Goal: Participate in discussion: Engage in conversation with other users on a specific topic

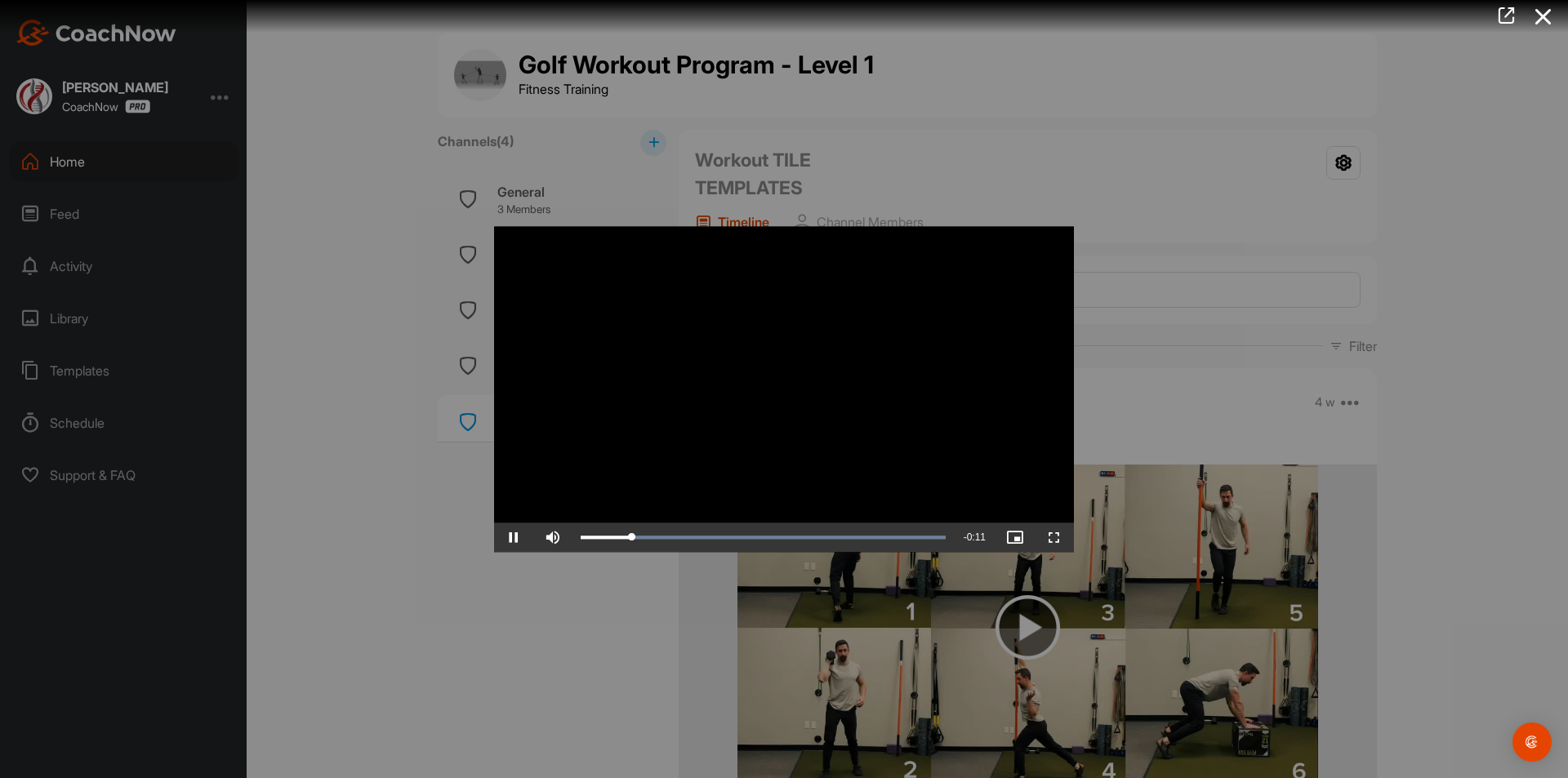
scroll to position [1717, 0]
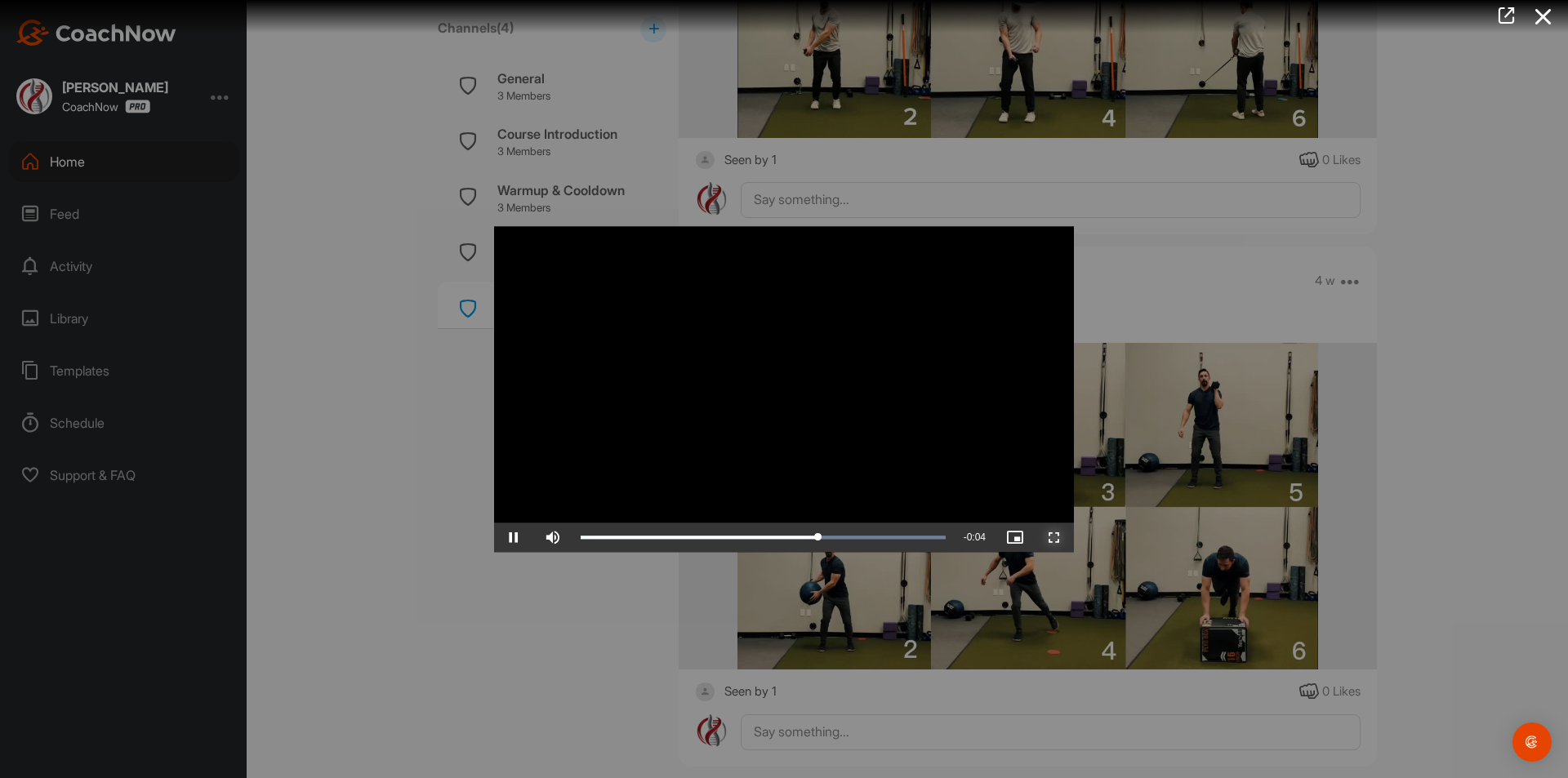
drag, startPoint x: 1051, startPoint y: 535, endPoint x: 1051, endPoint y: 605, distance: 70.0
click at [1051, 538] on span "Video Player" at bounding box center [1054, 538] width 39 height 0
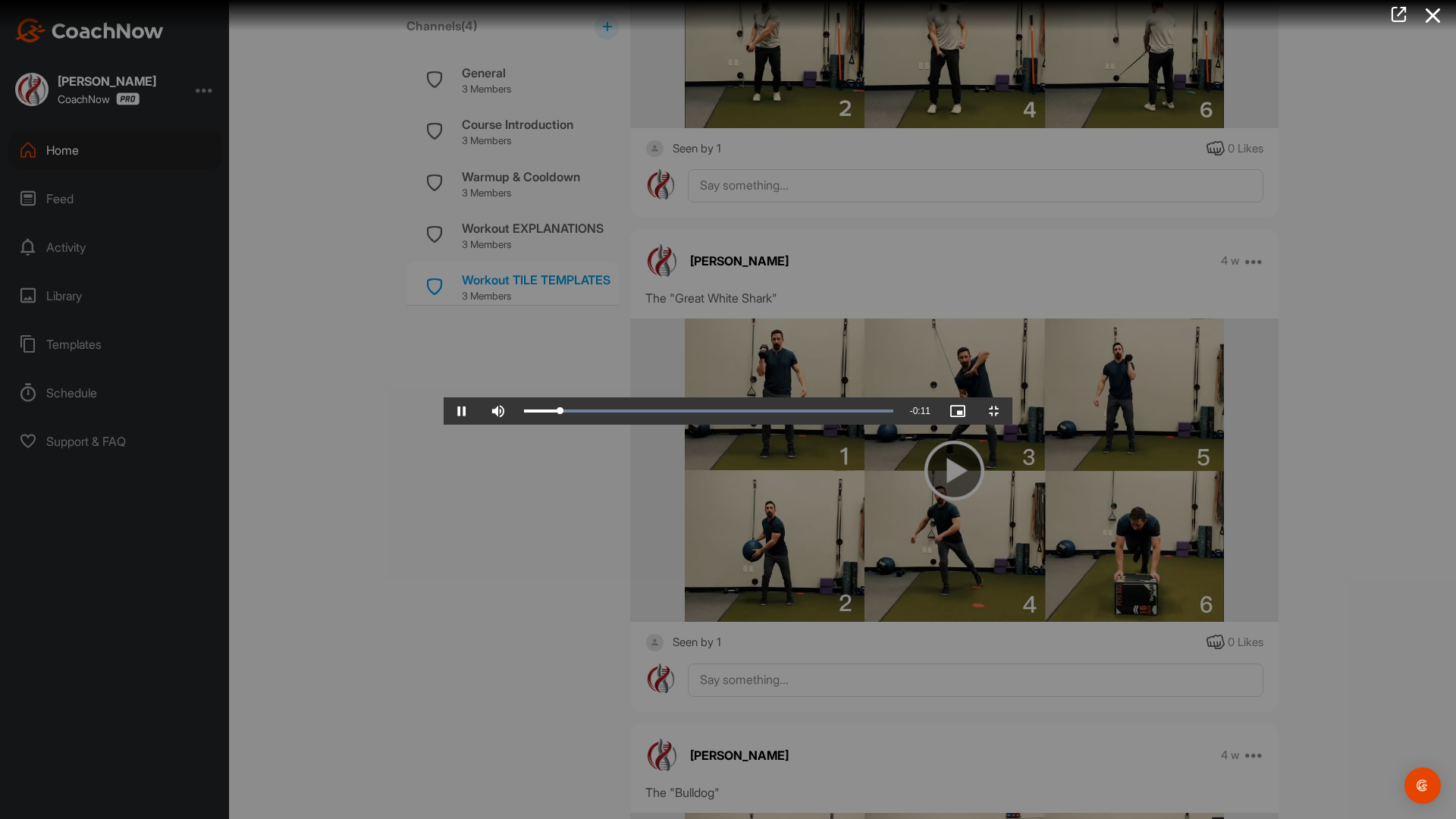
drag, startPoint x: 1000, startPoint y: 211, endPoint x: 995, endPoint y: 222, distance: 12.1
click at [1000, 395] on video "Video Player" at bounding box center [728, 410] width 569 height 31
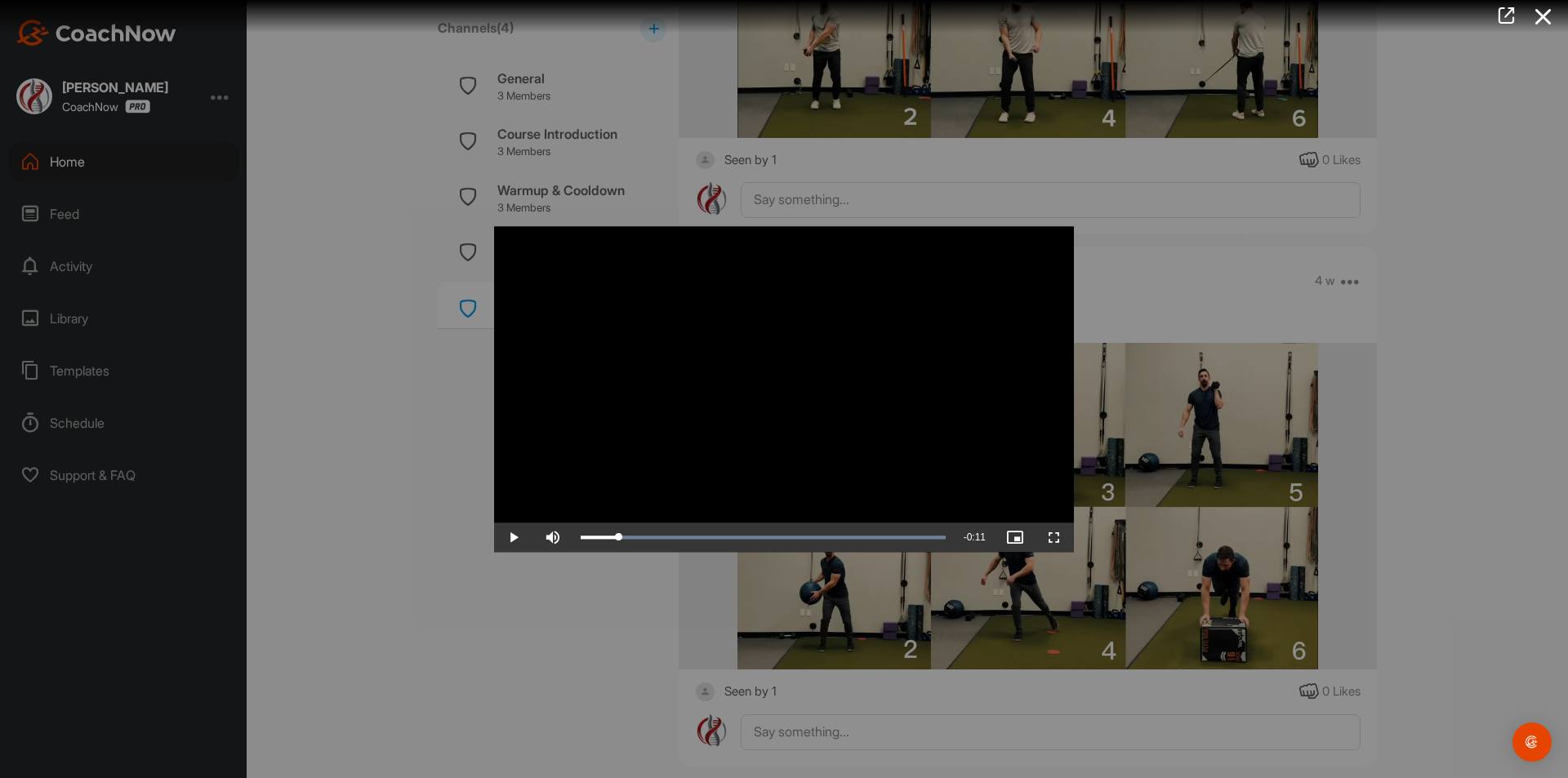
click at [123, 173] on div at bounding box center [784, 389] width 1568 height 778
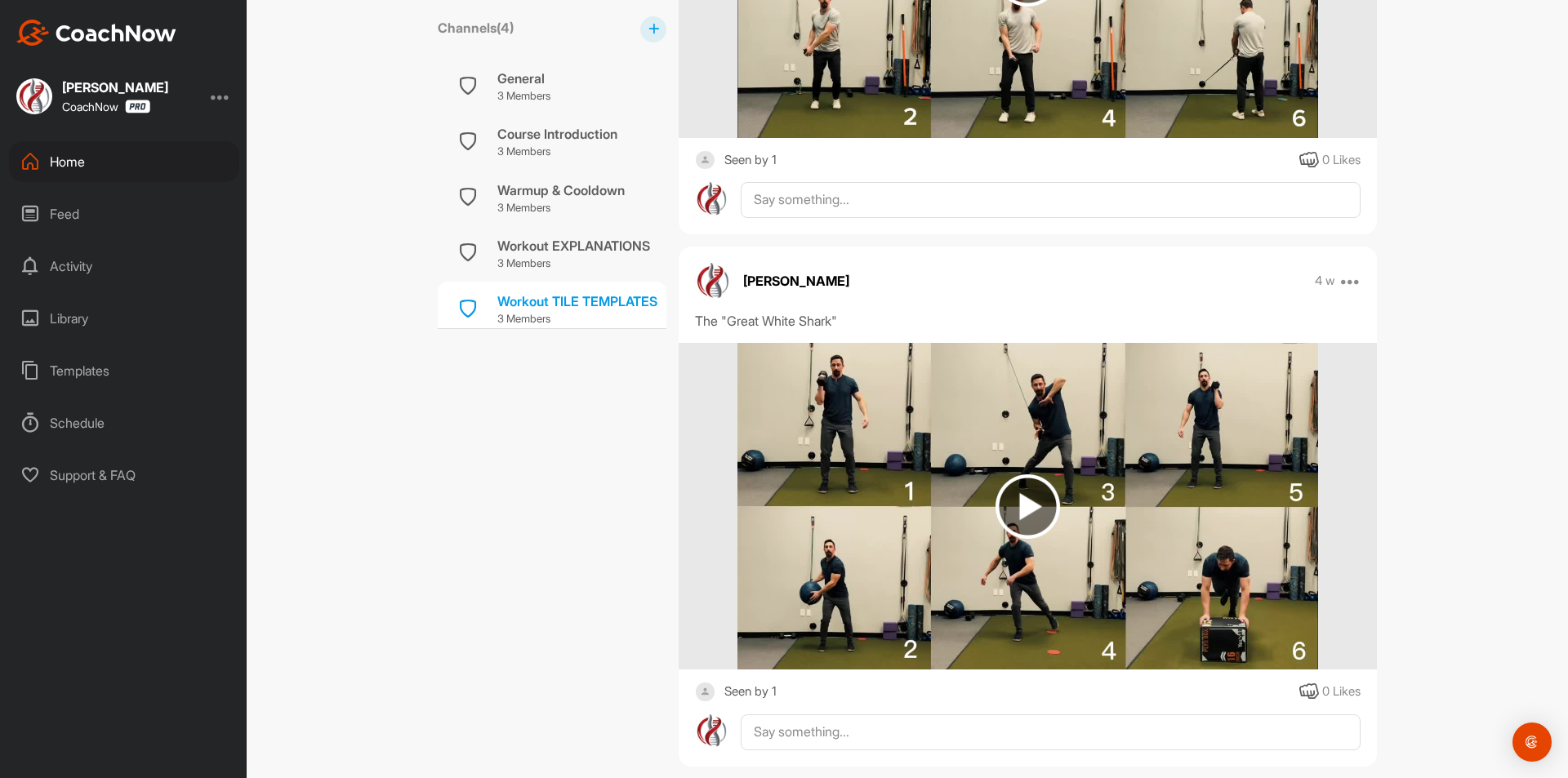
click at [91, 232] on div "Feed" at bounding box center [124, 214] width 230 height 41
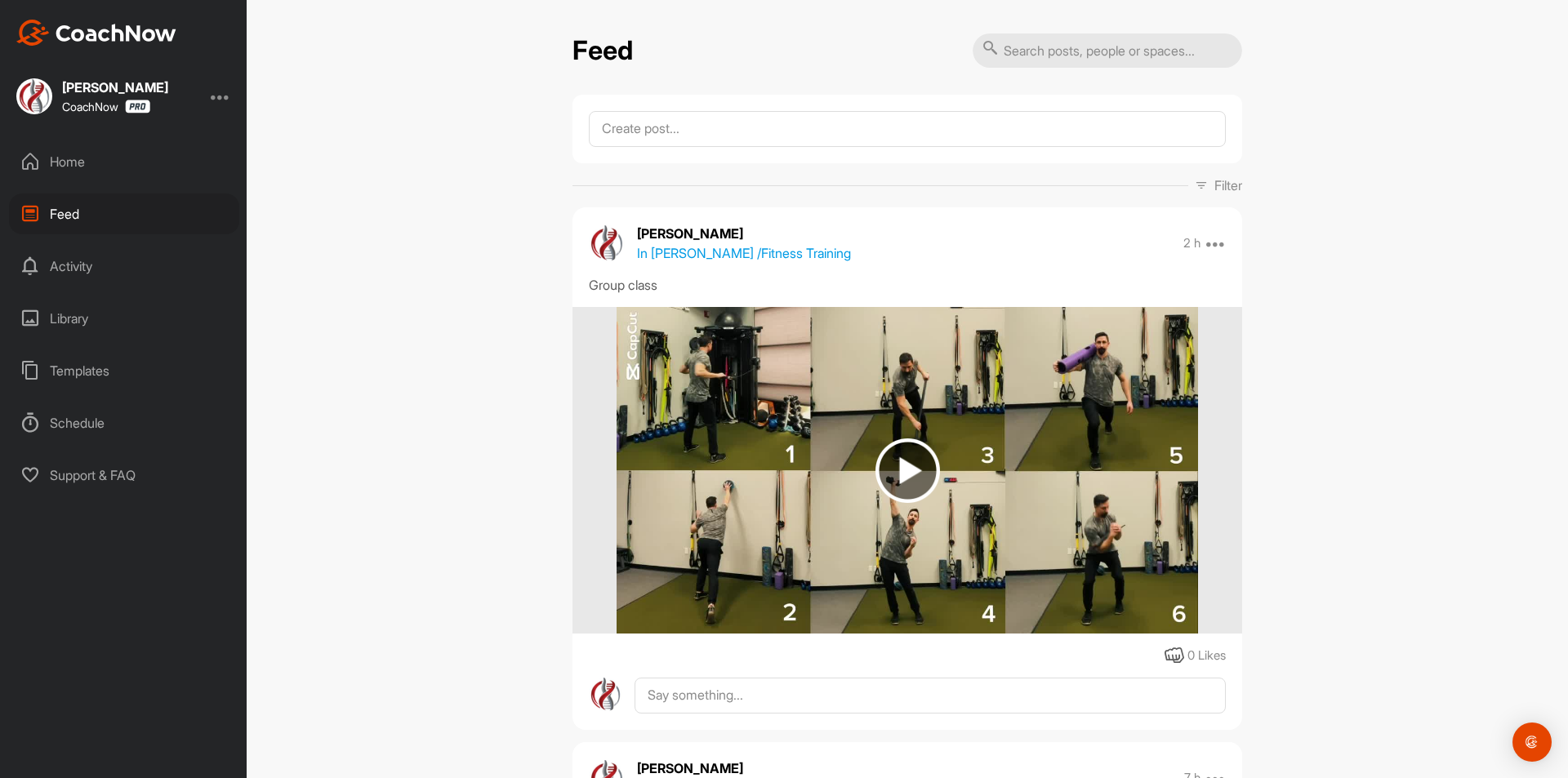
click at [910, 478] on img at bounding box center [908, 471] width 65 height 65
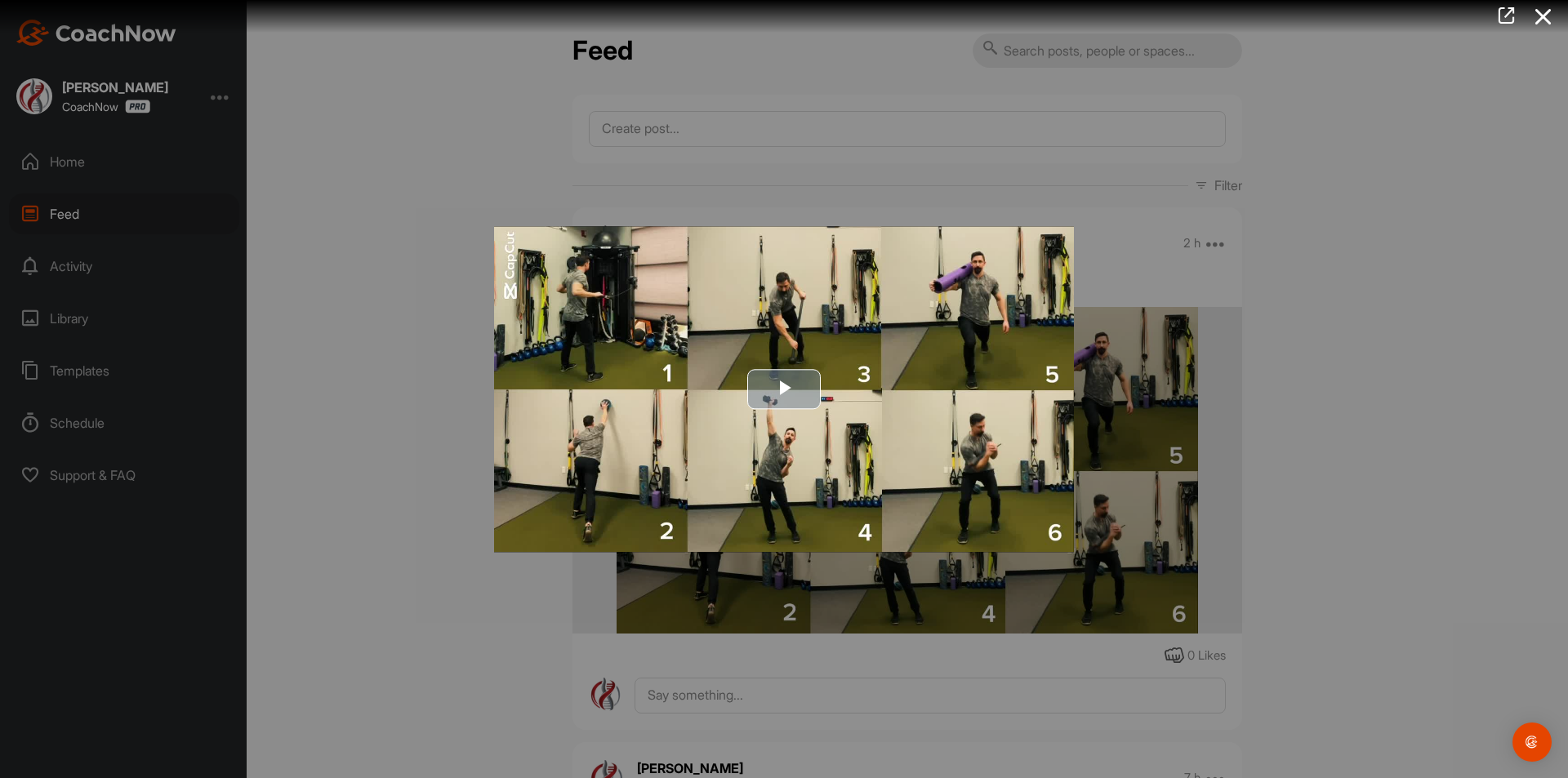
drag, startPoint x: 752, startPoint y: 378, endPoint x: 763, endPoint y: 389, distance: 15.6
click at [784, 389] on span "Video Player" at bounding box center [784, 389] width 0 height 0
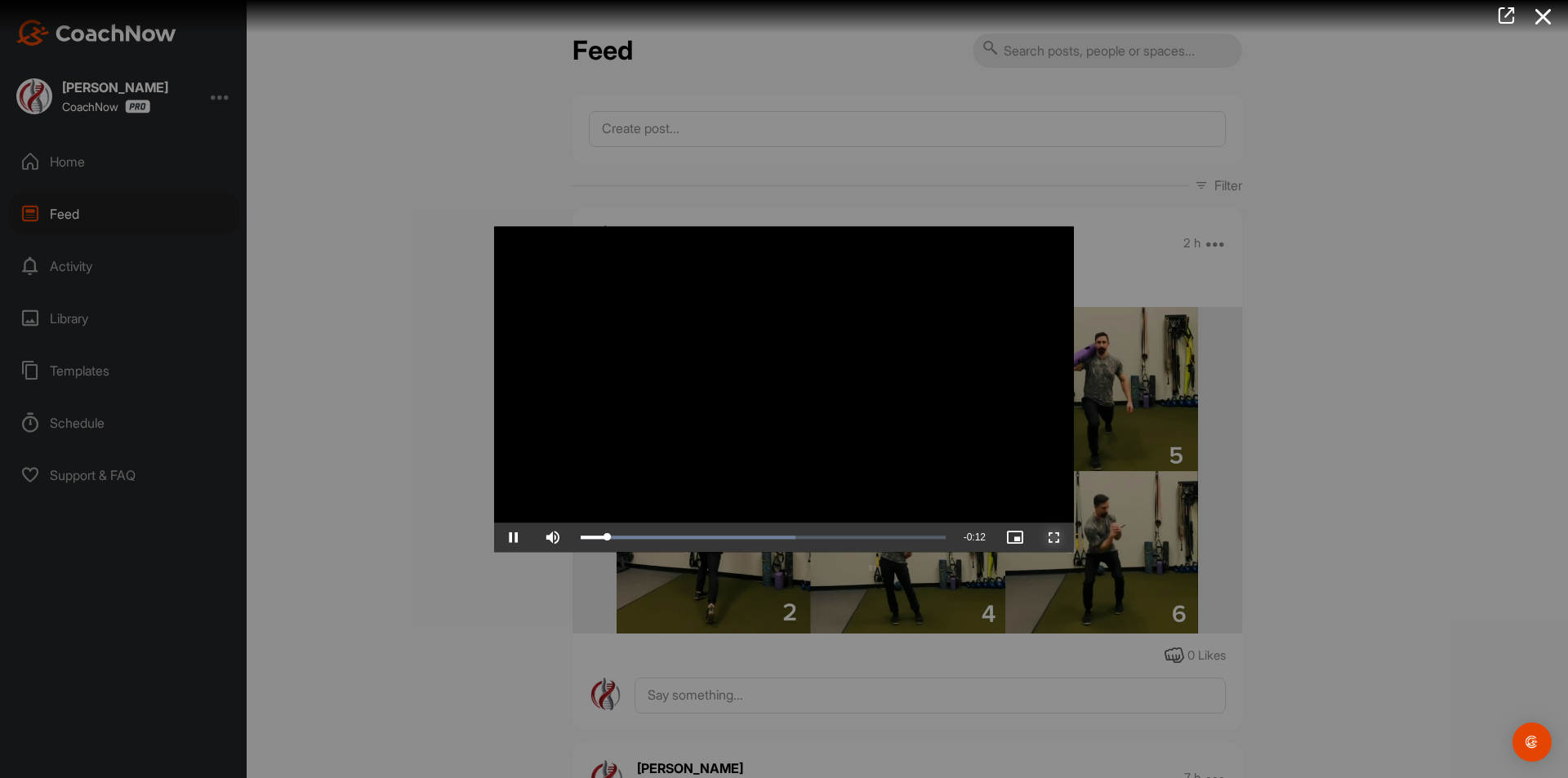
click at [1054, 538] on span "Video Player" at bounding box center [1054, 538] width 39 height 0
click at [1061, 538] on span "Video Player" at bounding box center [1054, 538] width 39 height 0
